Goal: Task Accomplishment & Management: Complete application form

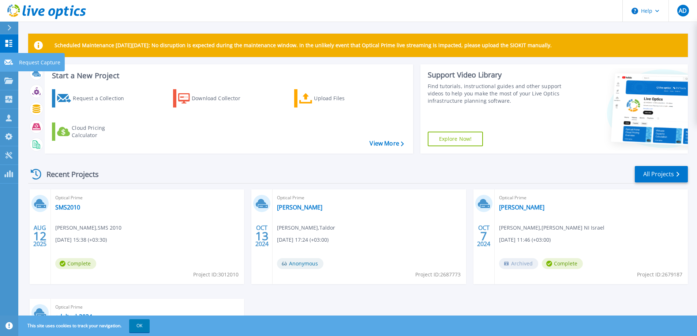
click at [33, 63] on p "Request Capture" at bounding box center [39, 62] width 41 height 19
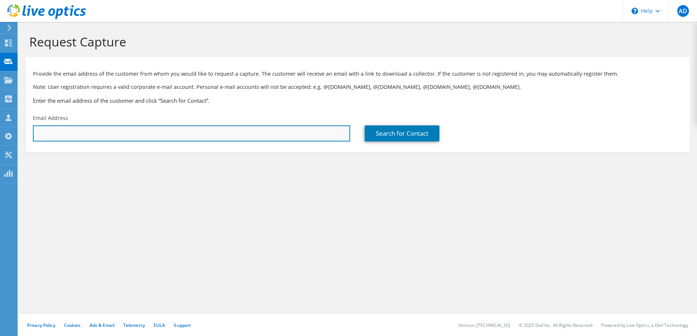
click at [95, 132] on input "text" at bounding box center [191, 134] width 317 height 16
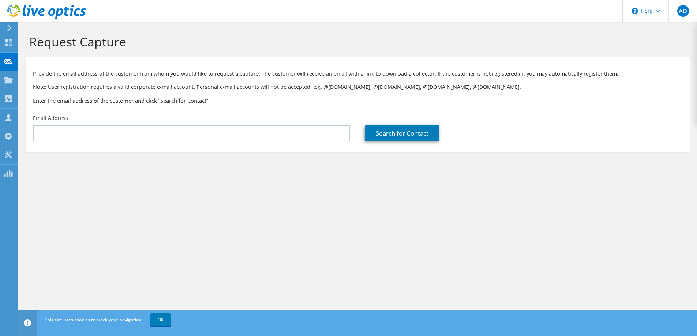
click at [261, 183] on section "Request Capture Provide the email address of the customer from whom you would l…" at bounding box center [357, 105] width 679 height 167
click at [94, 125] on div "Email Address" at bounding box center [192, 128] width 332 height 34
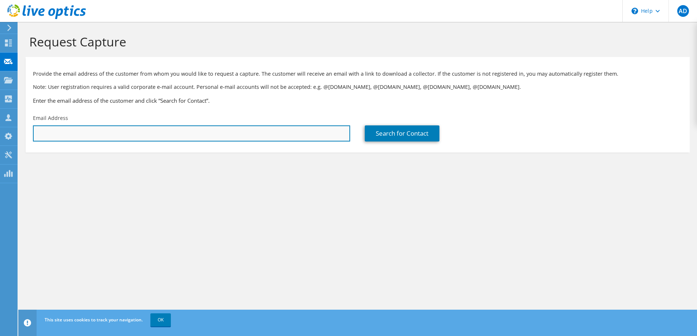
click at [95, 128] on input "text" at bounding box center [191, 134] width 317 height 16
paste input "eran.mazor@emerson.com"
type input "eran.mazor@emerson.com"
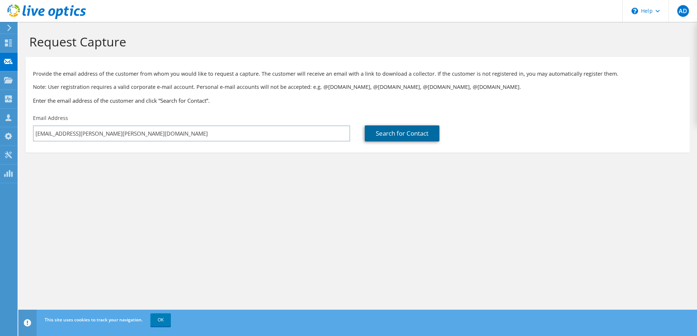
click at [403, 135] on link "Search for Contact" at bounding box center [402, 134] width 75 height 16
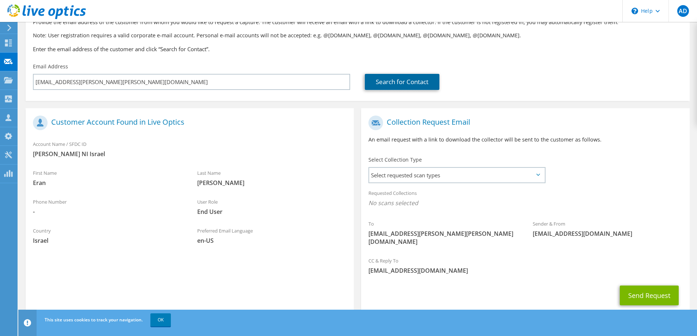
scroll to position [64, 0]
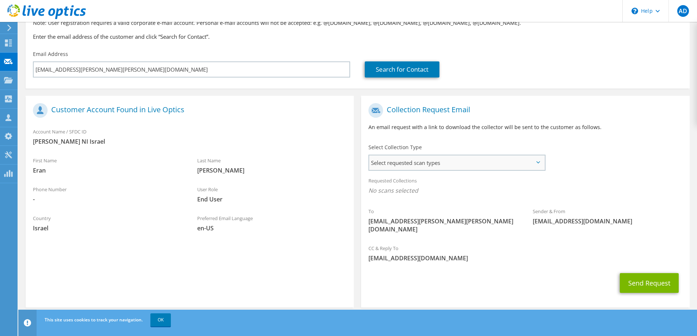
click at [402, 161] on span "Select requested scan types" at bounding box center [456, 163] width 175 height 15
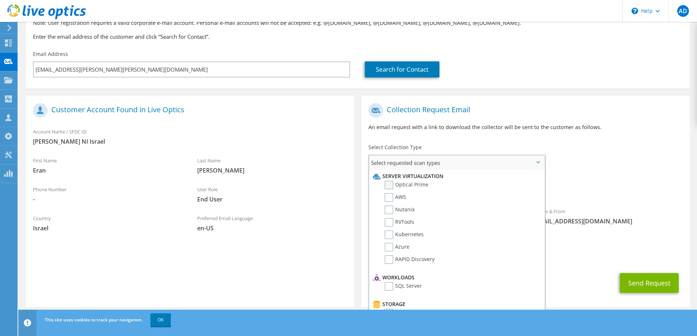
click at [389, 187] on label "Optical Prime" at bounding box center [407, 185] width 44 height 9
click at [0, 0] on input "Optical Prime" at bounding box center [0, 0] width 0 height 0
click at [387, 225] on label "RVTools" at bounding box center [400, 222] width 30 height 9
click at [0, 0] on input "RVTools" at bounding box center [0, 0] width 0 height 0
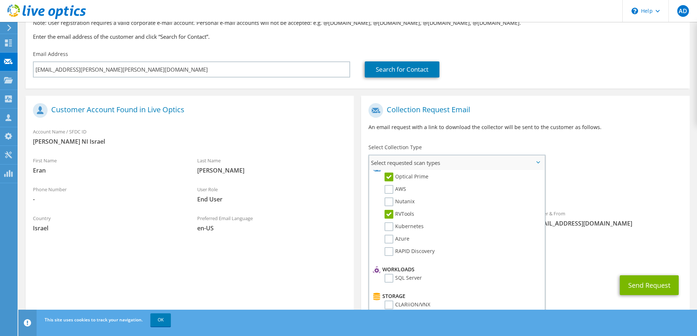
scroll to position [0, 0]
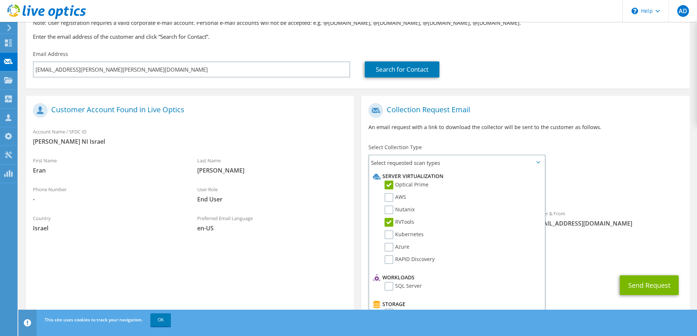
click at [591, 272] on div "Send Request" at bounding box center [525, 285] width 328 height 27
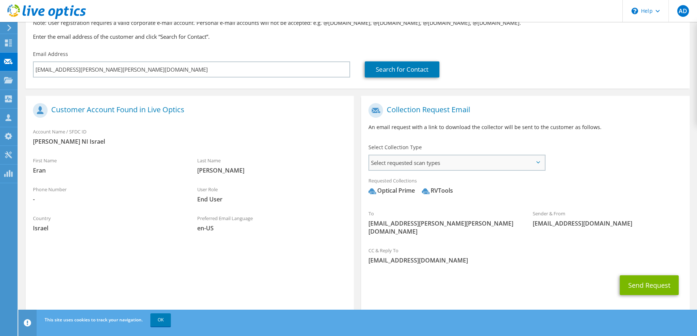
click at [542, 165] on span "Select requested scan types" at bounding box center [456, 163] width 175 height 15
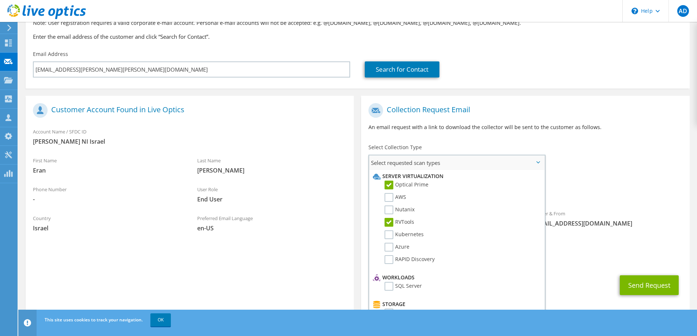
scroll to position [171, 0]
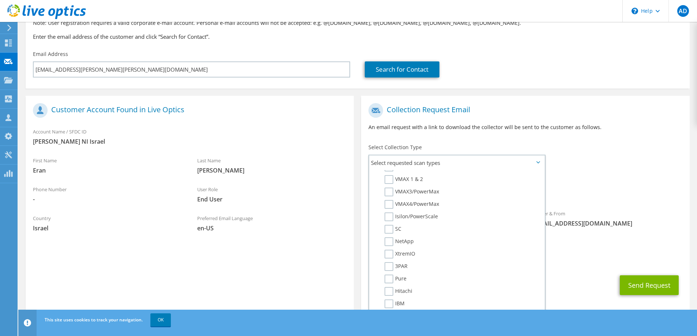
click at [587, 182] on div "Requested Collections No scans selected Optical Prime RVTools" at bounding box center [525, 187] width 328 height 29
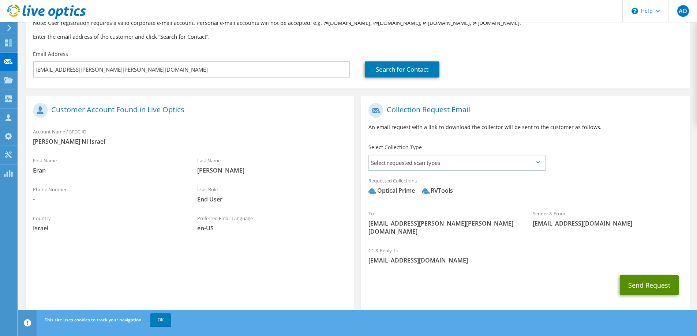
click at [644, 276] on button "Send Request" at bounding box center [649, 286] width 59 height 20
